Goal: Task Accomplishment & Management: Use online tool/utility

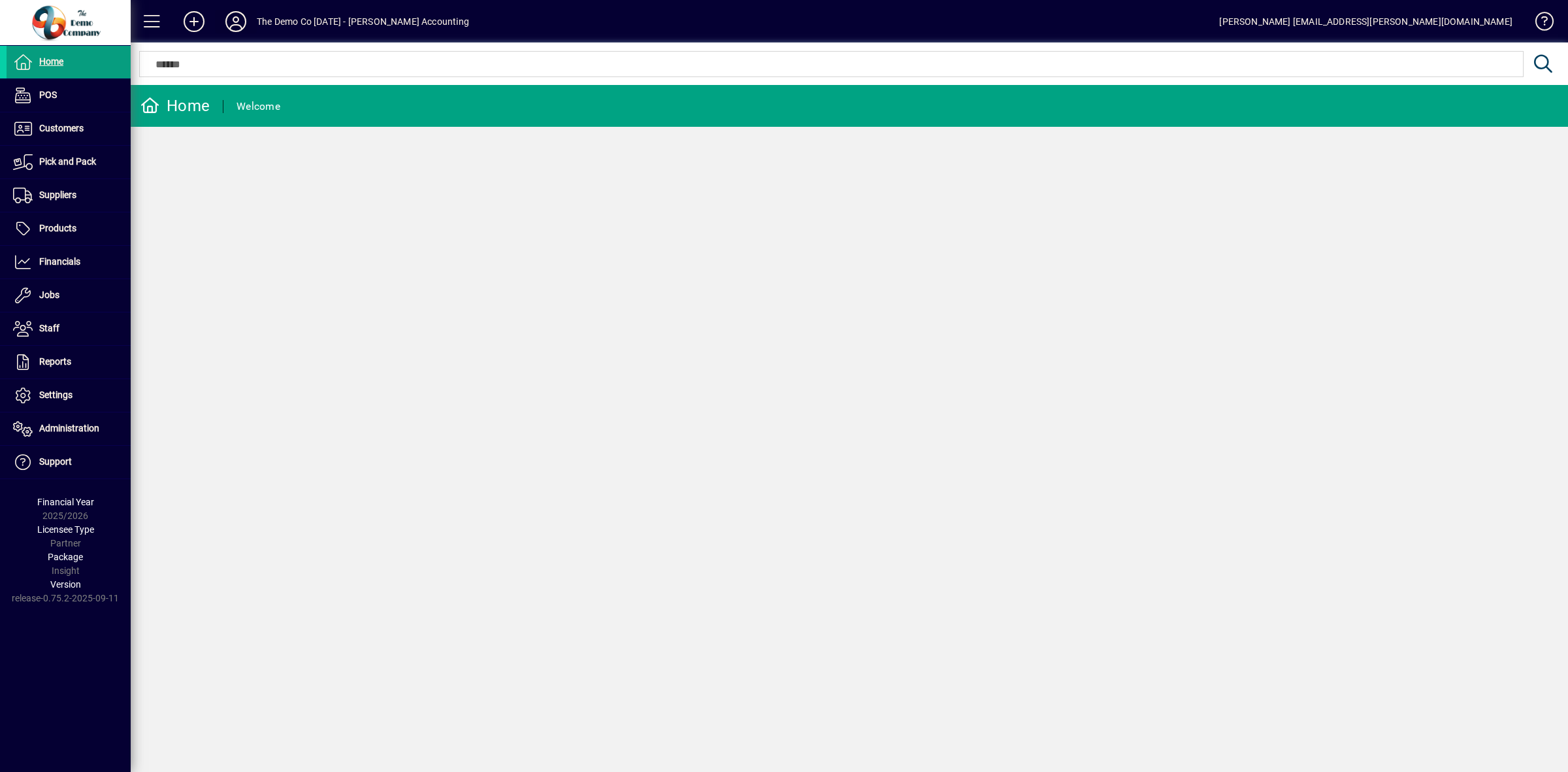
click at [230, 14] on icon at bounding box center [236, 21] width 26 height 21
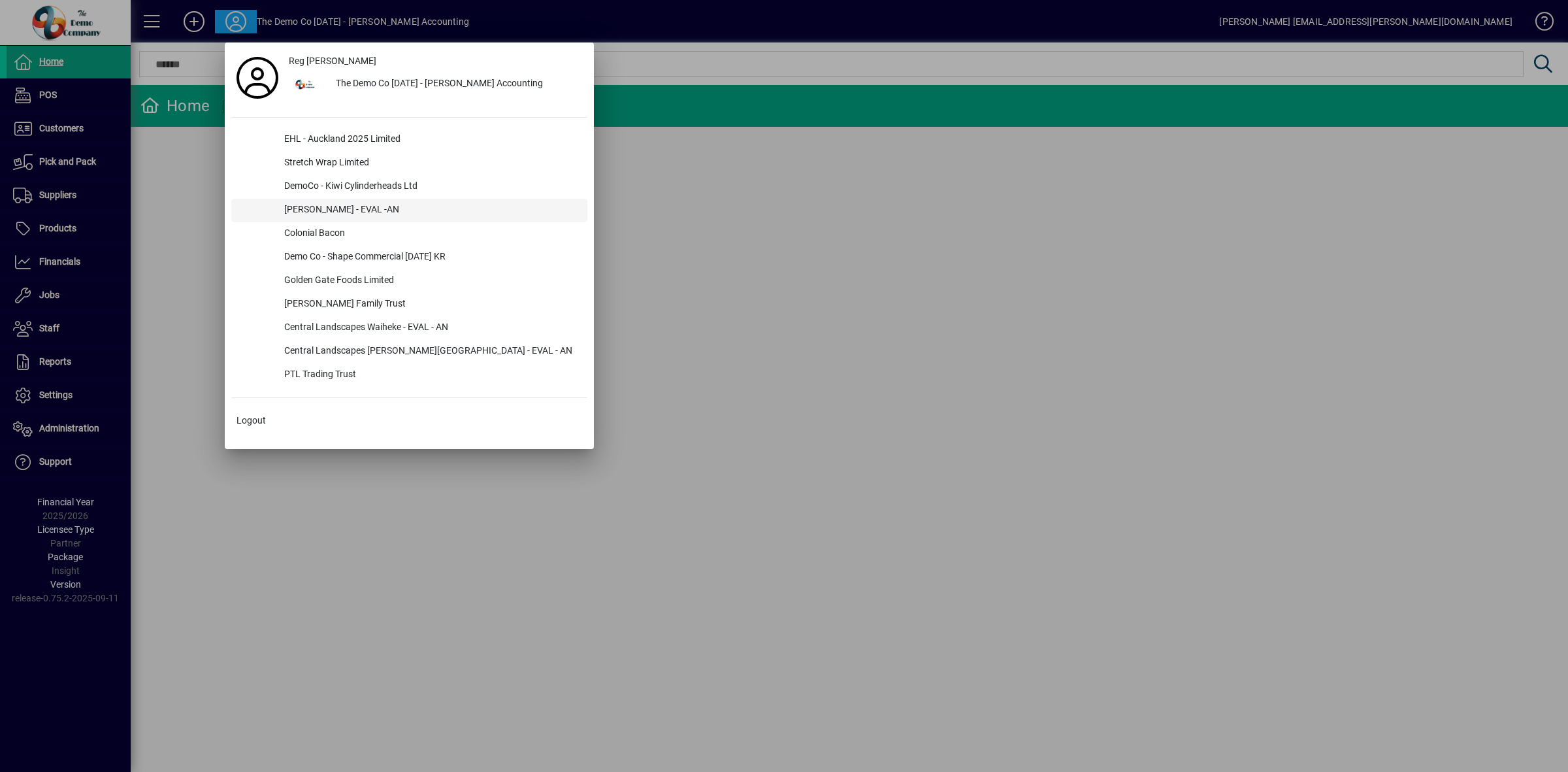
click at [347, 203] on div "[PERSON_NAME] - EVAL -AN" at bounding box center [431, 210] width 314 height 23
